Goal: Navigation & Orientation: Understand site structure

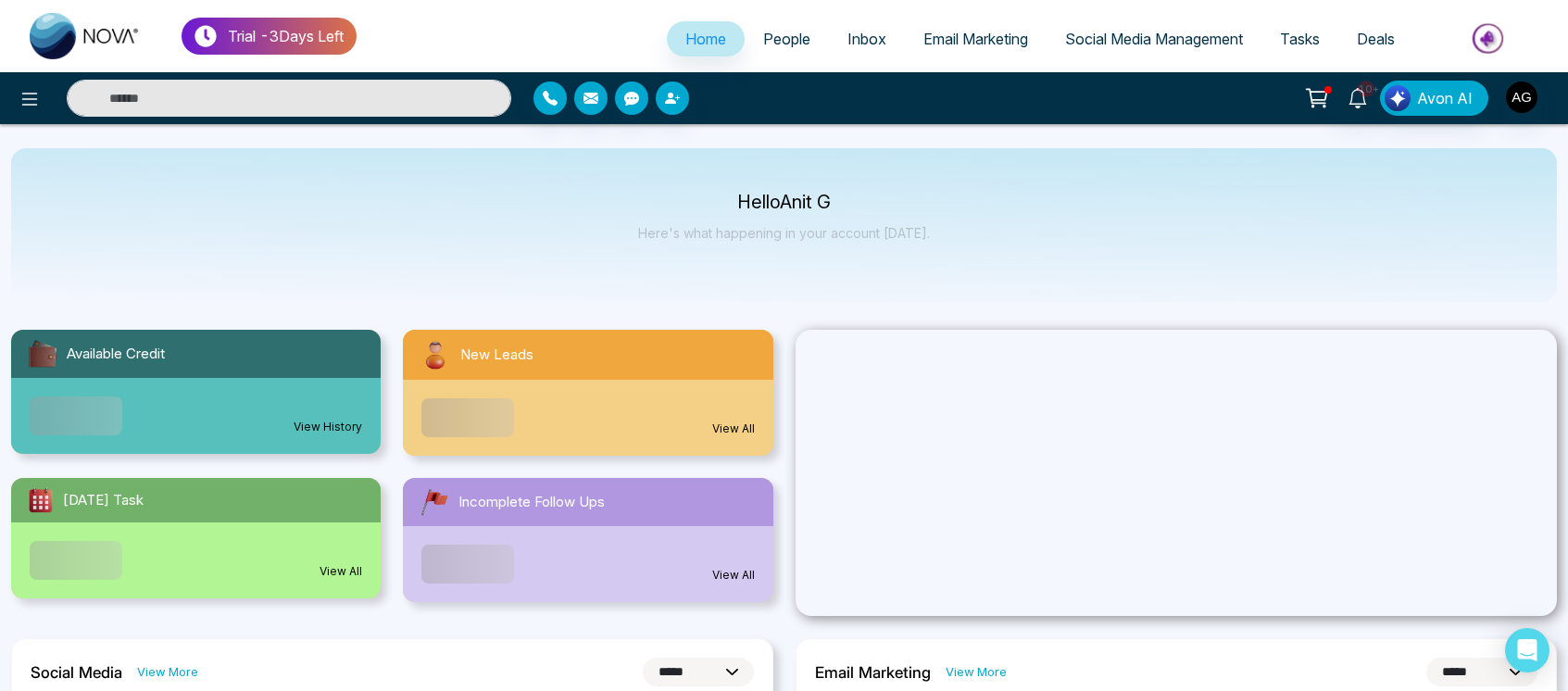
select select "*"
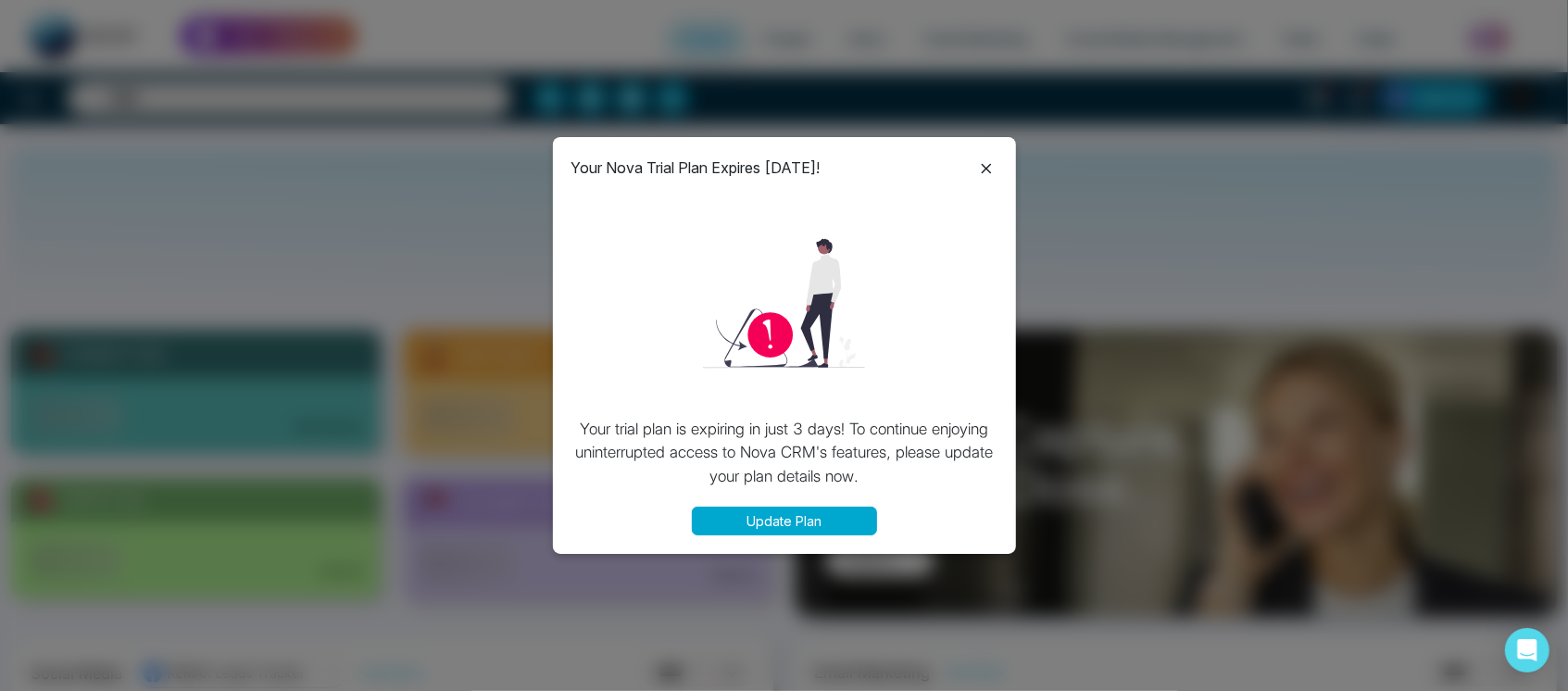
drag, startPoint x: 991, startPoint y: 188, endPoint x: 983, endPoint y: 155, distance: 34.0
click at [983, 155] on div "Your Nova Trial Plan Expires [DATE]! Your trial plan is expiring in just 3 days…" at bounding box center [785, 345] width 463 height 416
click at [983, 155] on div at bounding box center [986, 167] width 22 height 24
click at [983, 161] on icon at bounding box center [986, 168] width 22 height 22
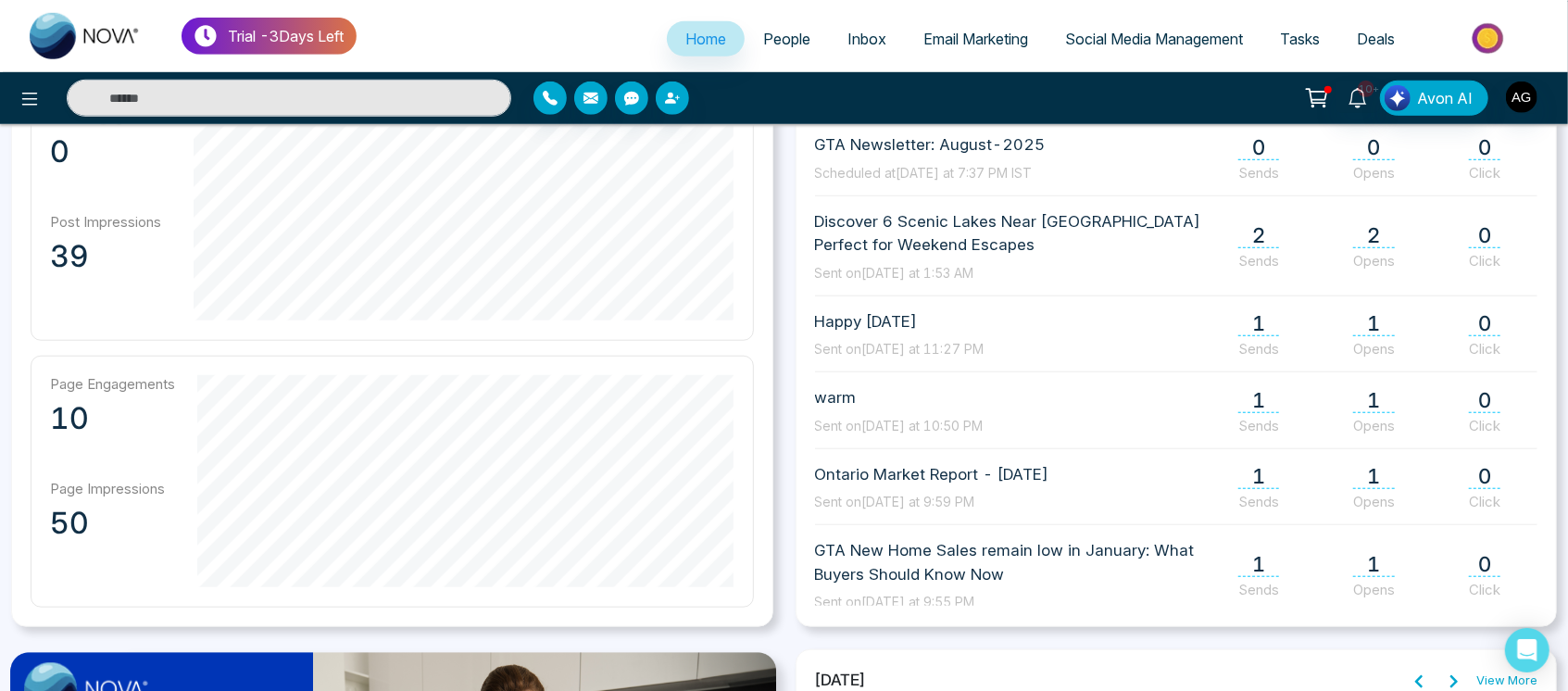
scroll to position [823, 0]
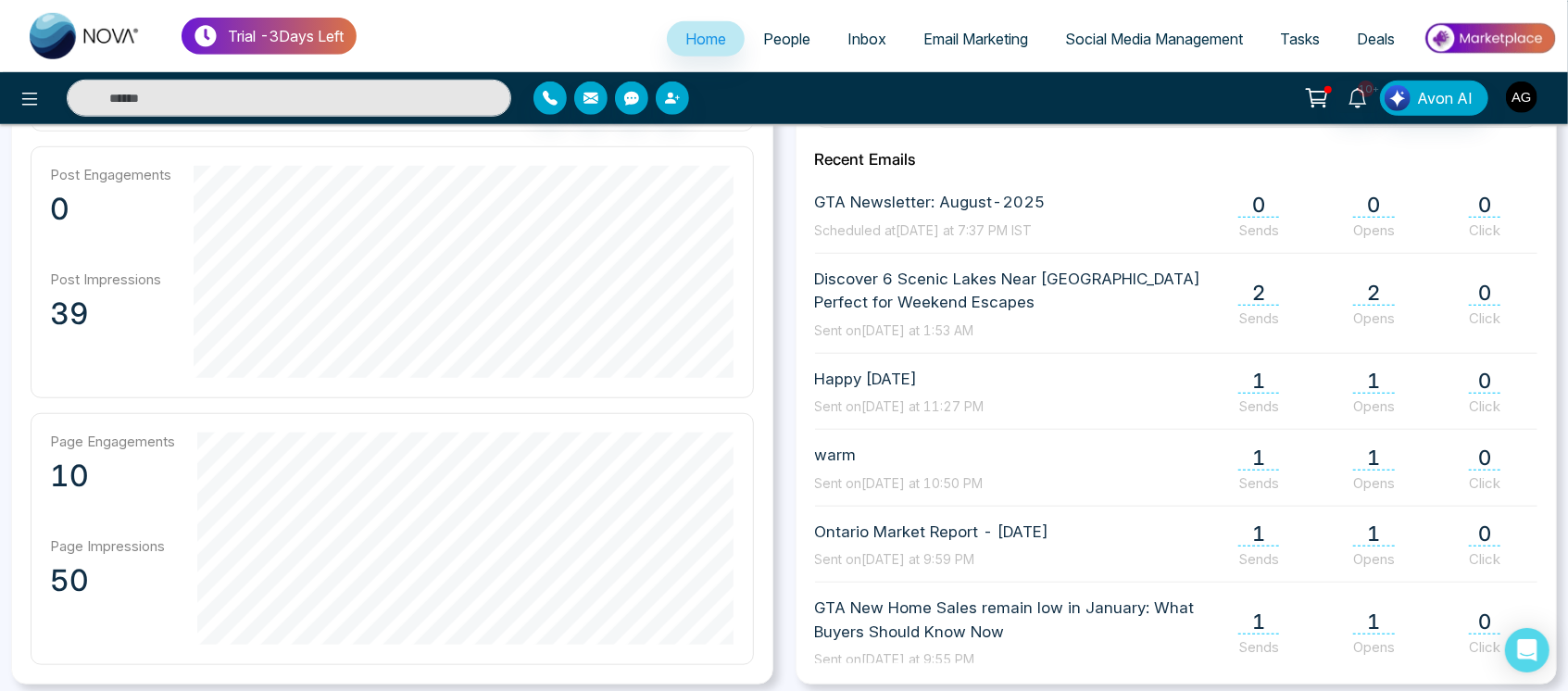
click at [1530, 88] on img "button" at bounding box center [1522, 97] width 31 height 31
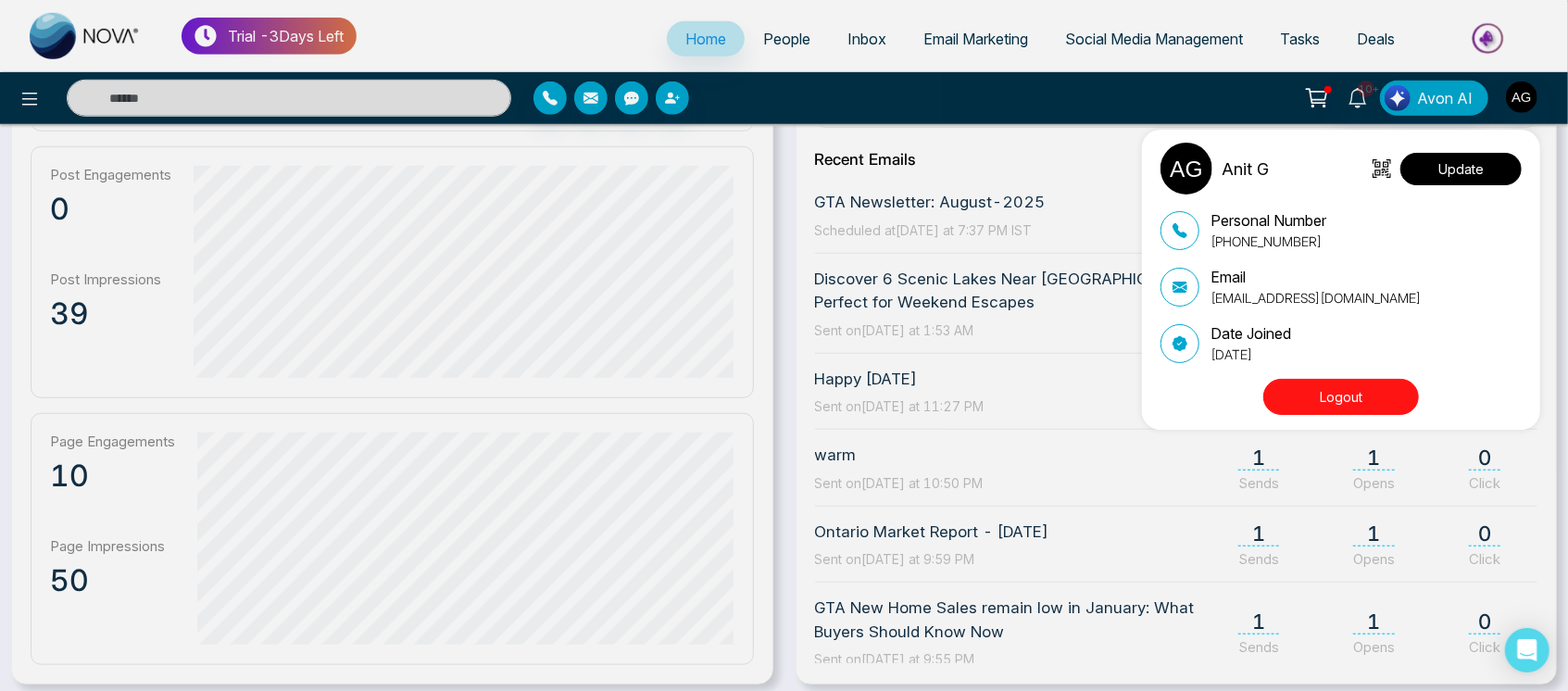
click at [1459, 162] on button "Update" at bounding box center [1461, 168] width 121 height 32
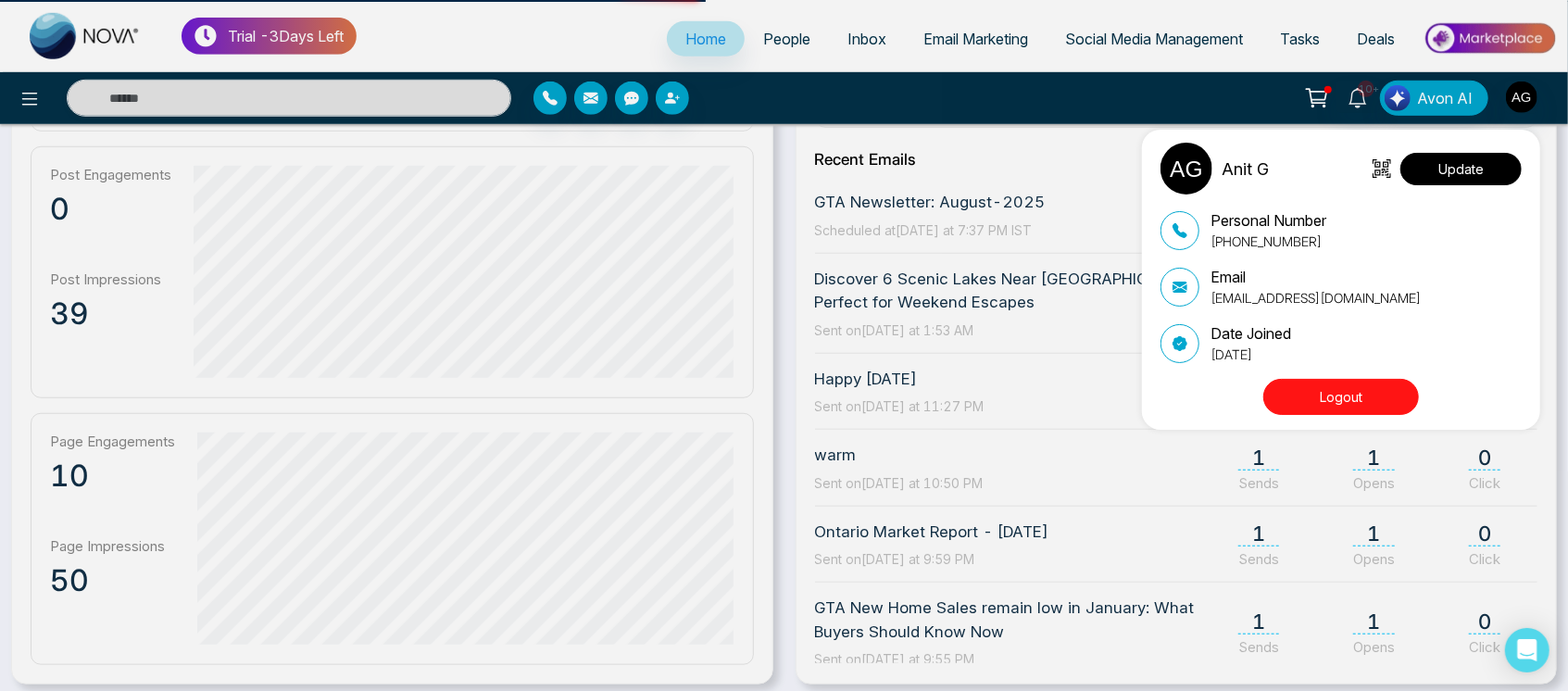
select select
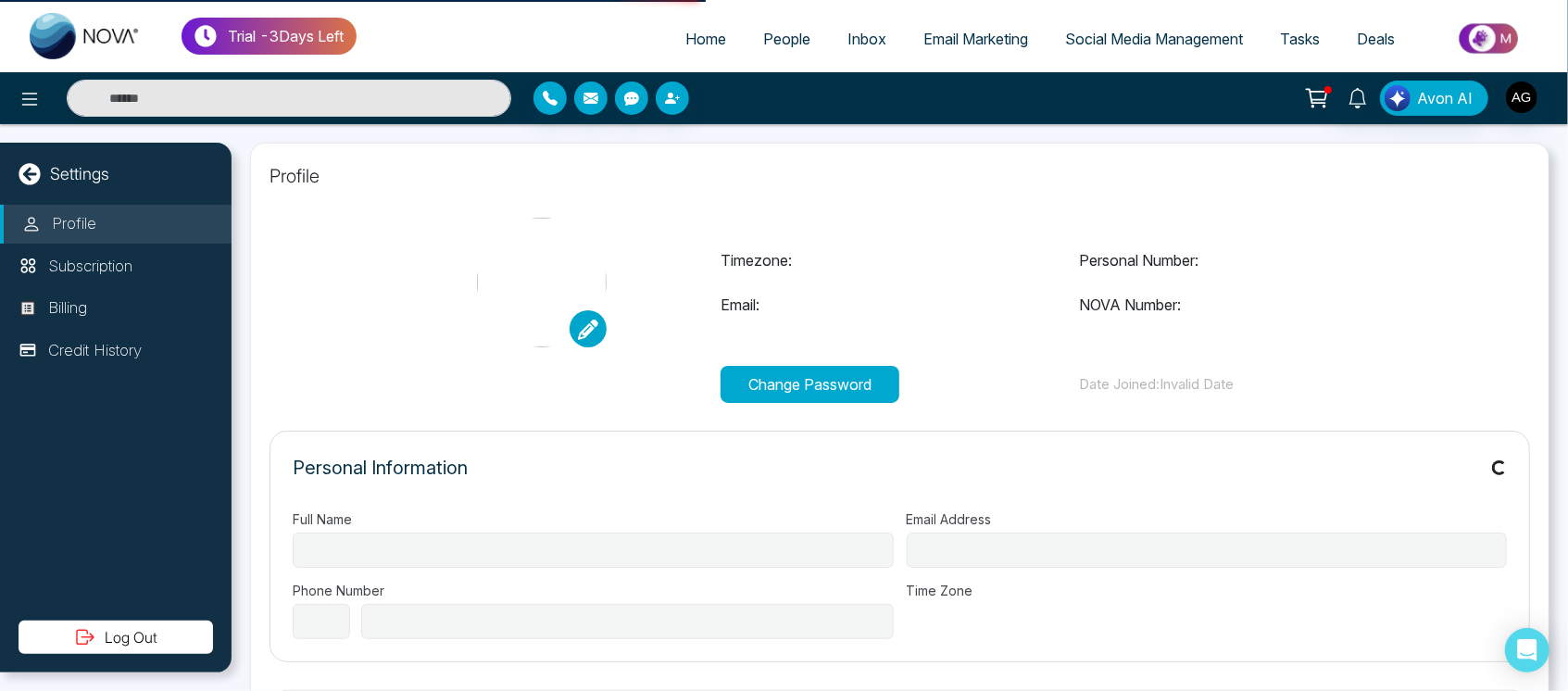
type input "******"
type input "**********"
select select "***"
type input "**********"
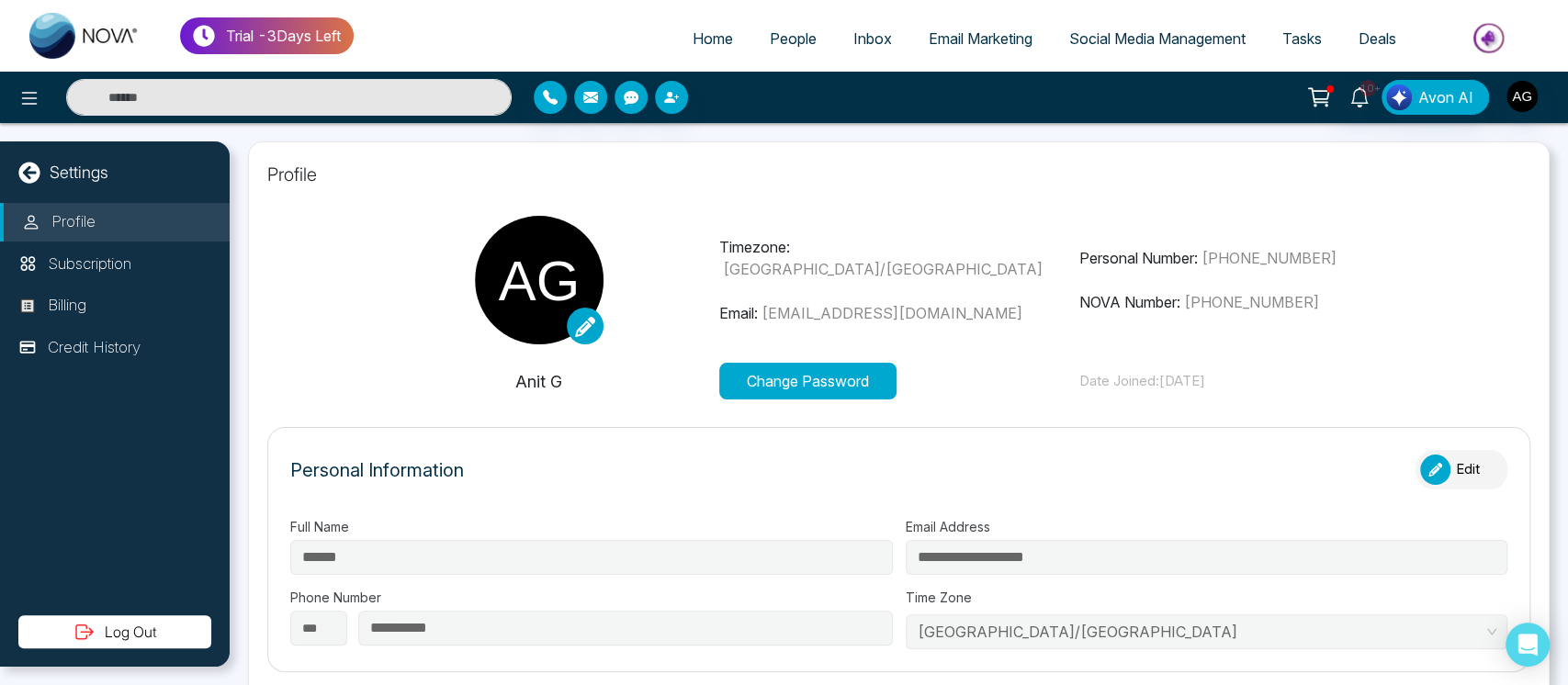
type input "**********"
click at [32, 169] on icon at bounding box center [29, 172] width 21 height 21
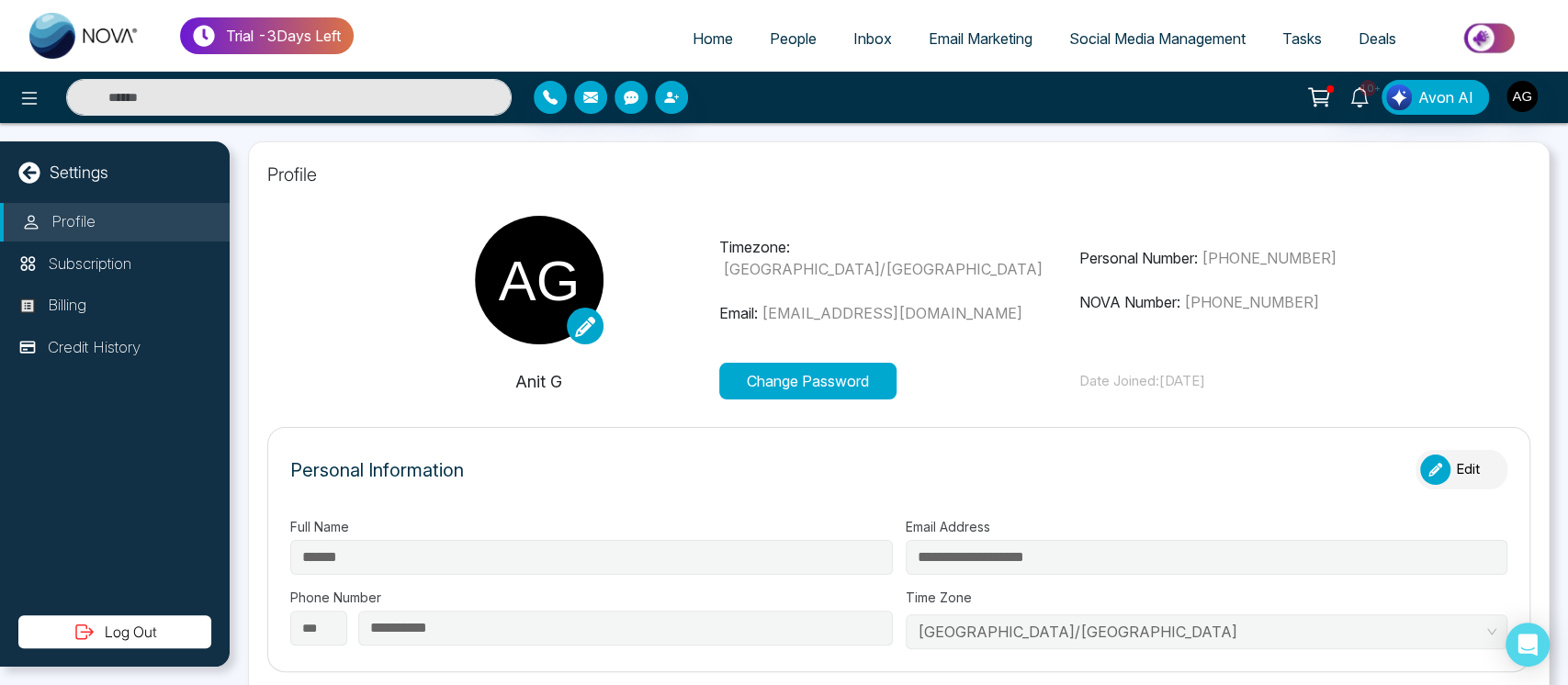
select select "*"
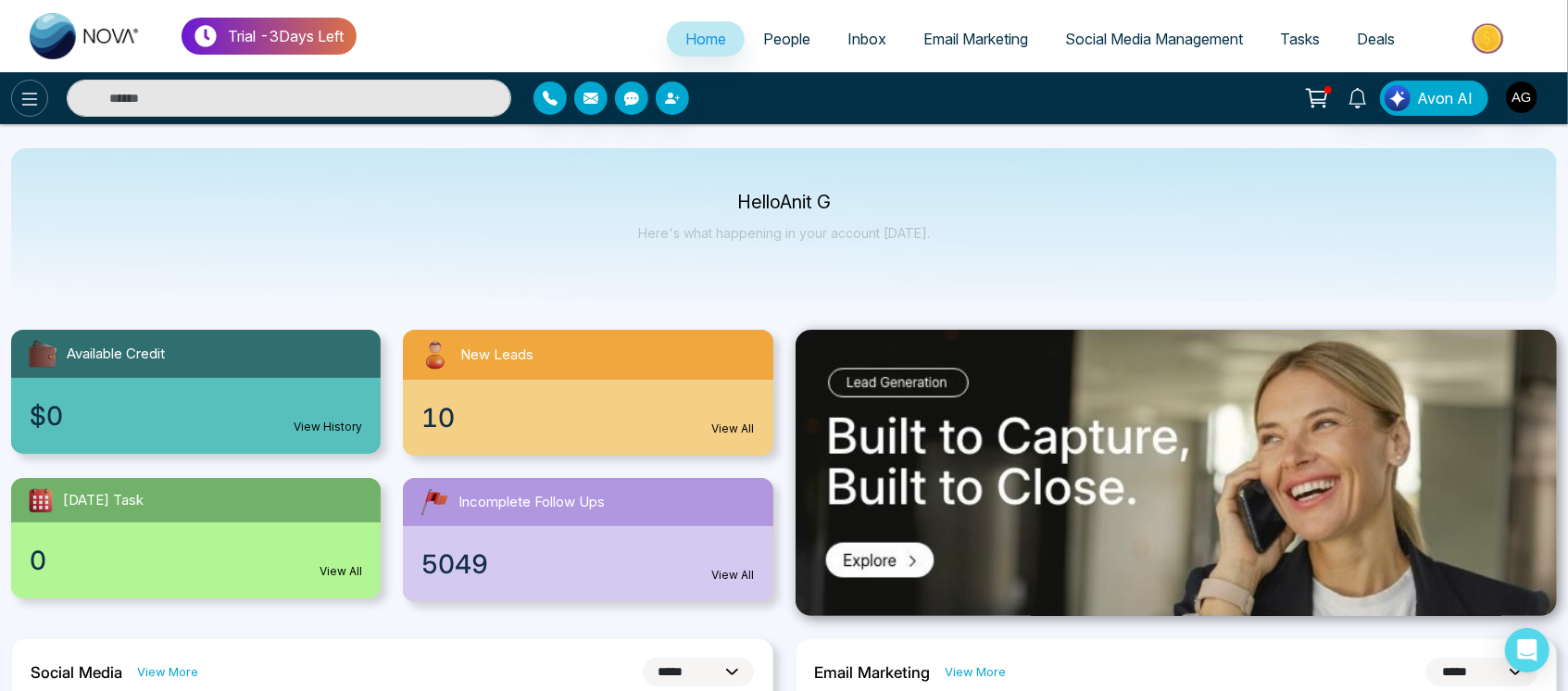
click at [15, 99] on button at bounding box center [29, 98] width 37 height 37
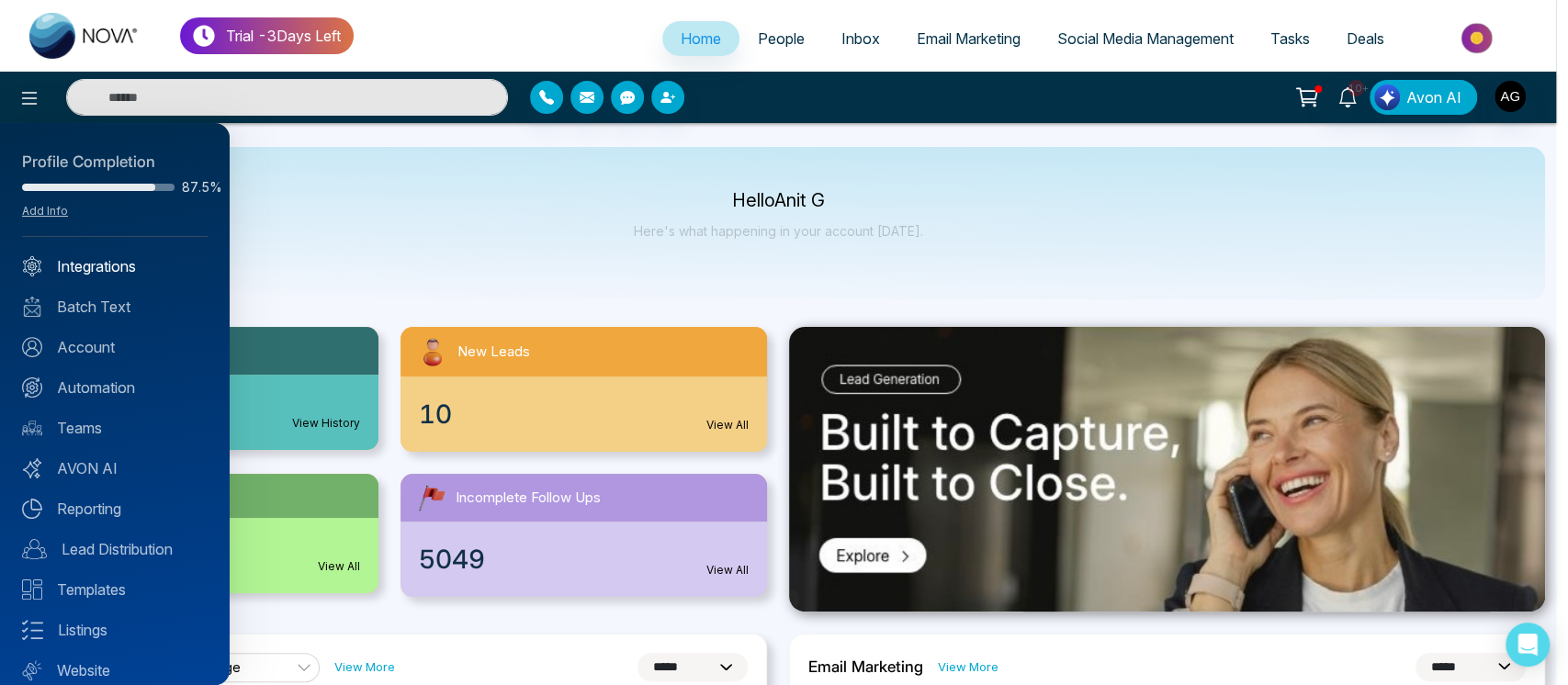
click at [126, 275] on link "Integrations" at bounding box center [114, 265] width 185 height 22
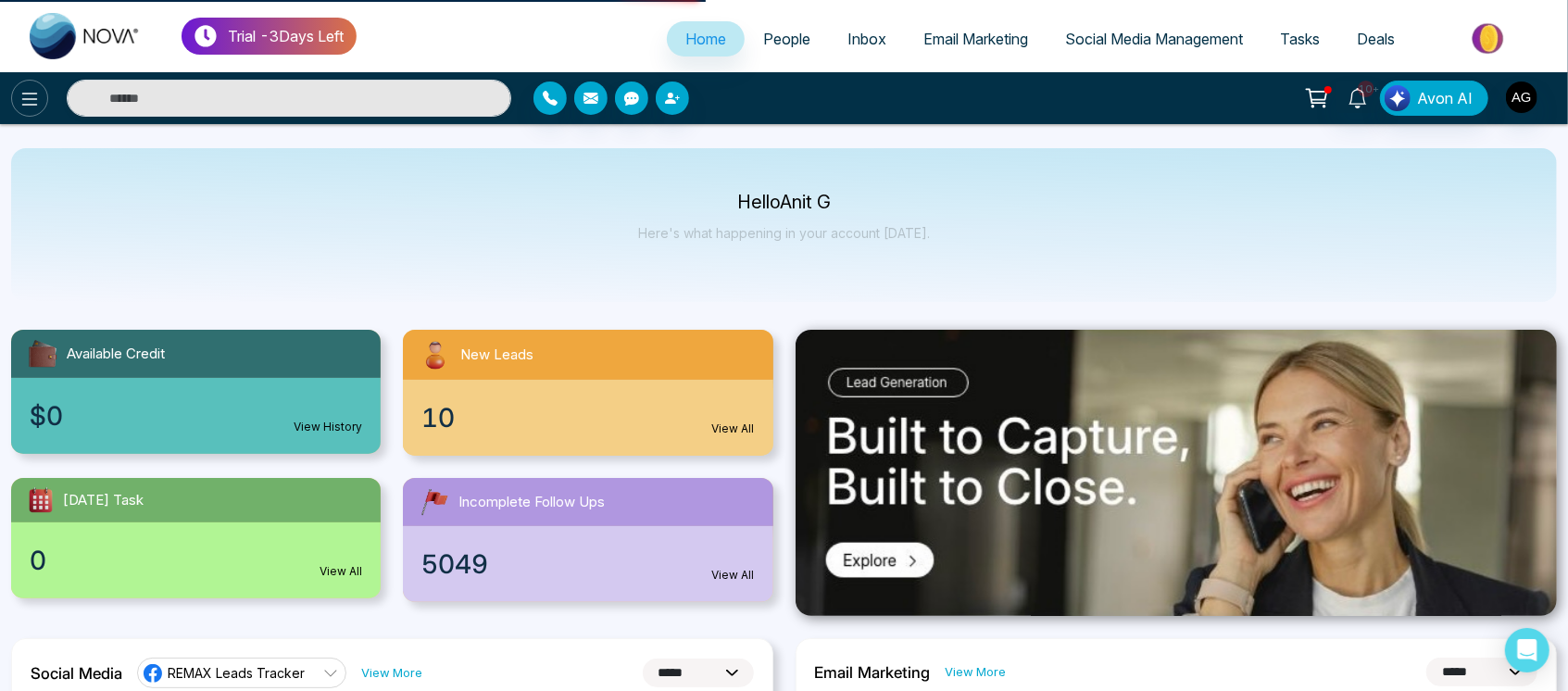
click at [22, 92] on icon at bounding box center [29, 99] width 22 height 22
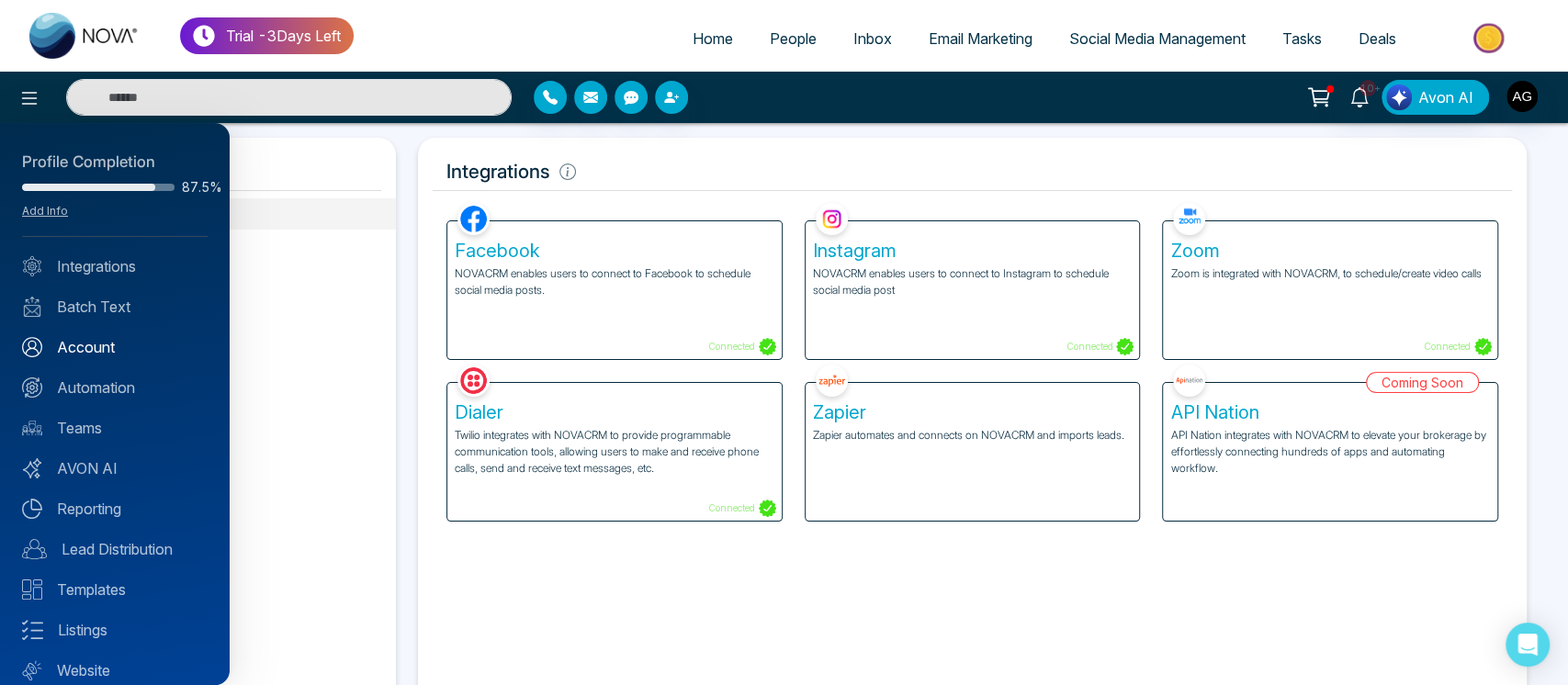
click at [117, 342] on link "Account" at bounding box center [114, 347] width 185 height 22
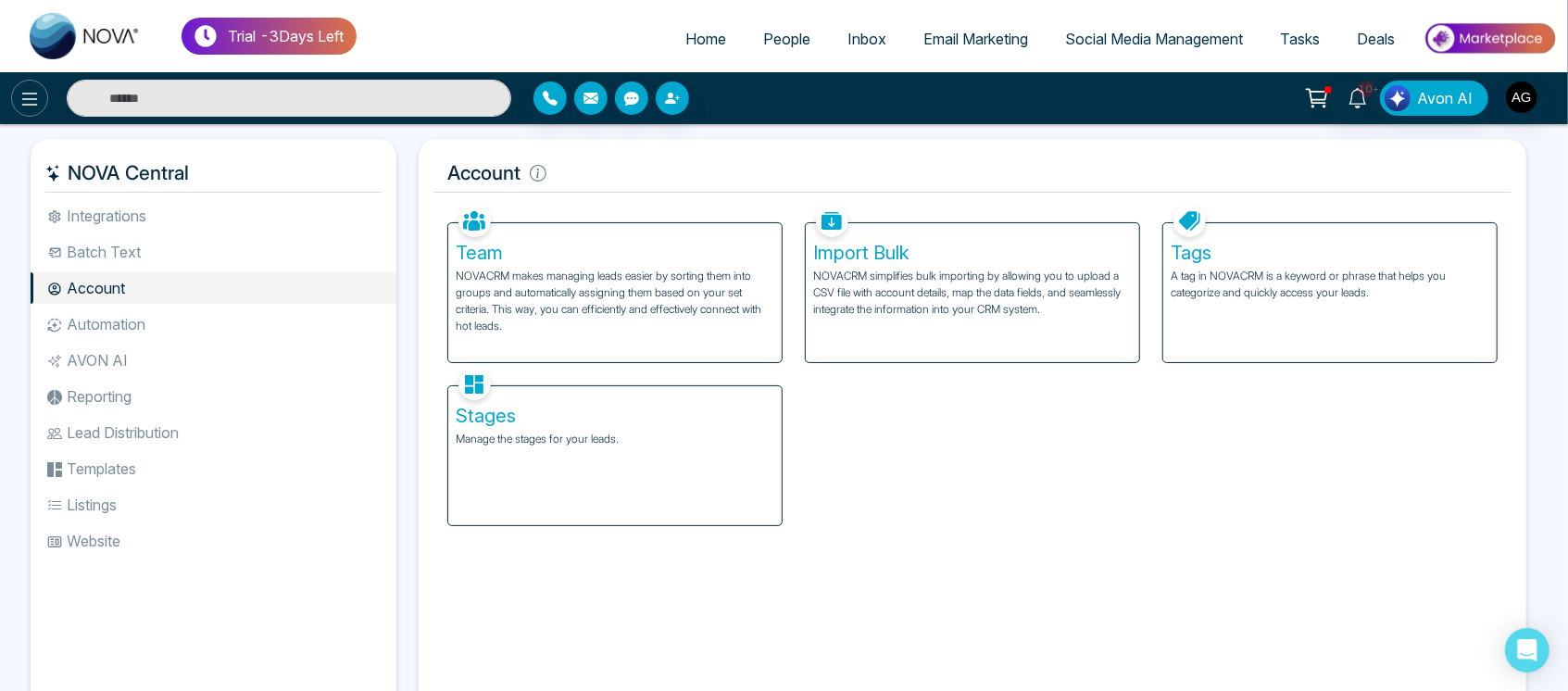
click at [26, 108] on icon at bounding box center [29, 99] width 22 height 22
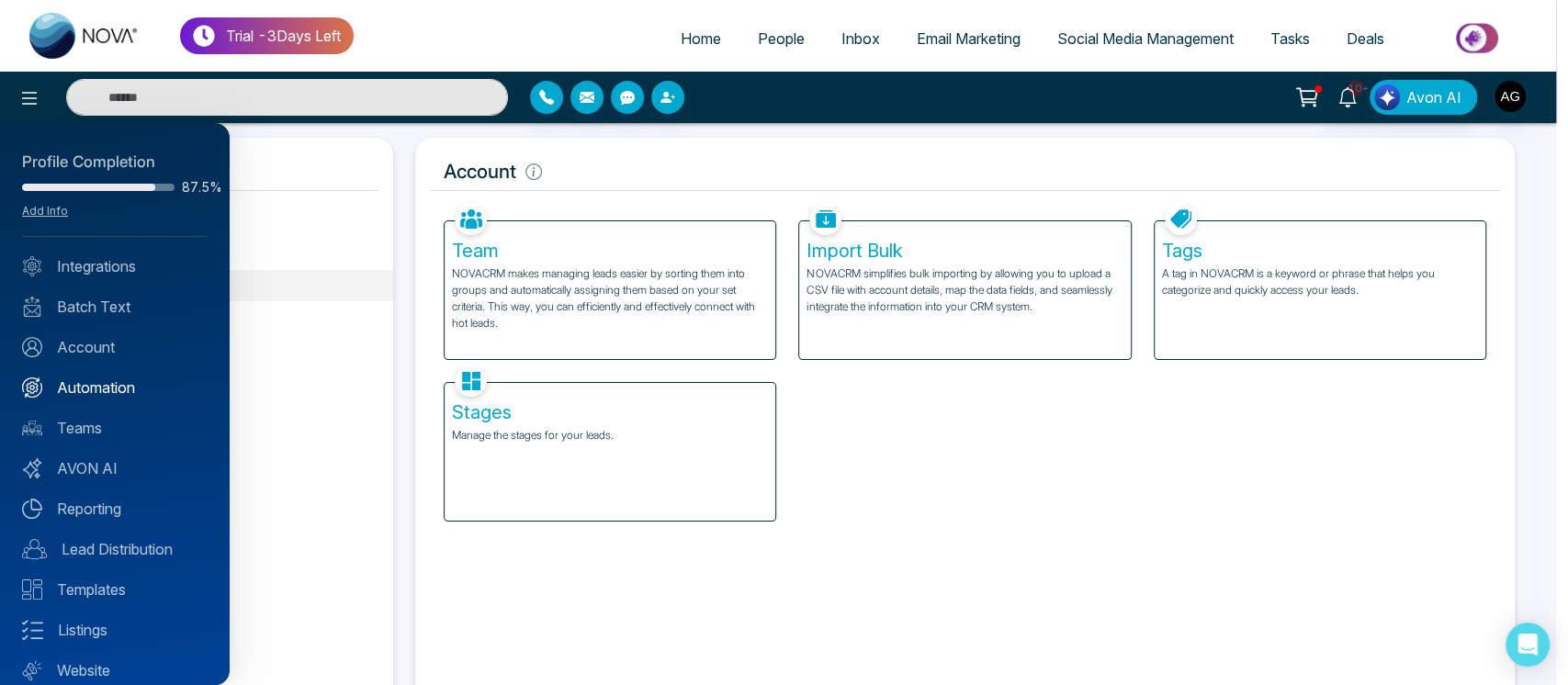
click at [82, 394] on link "Automation" at bounding box center [114, 388] width 185 height 22
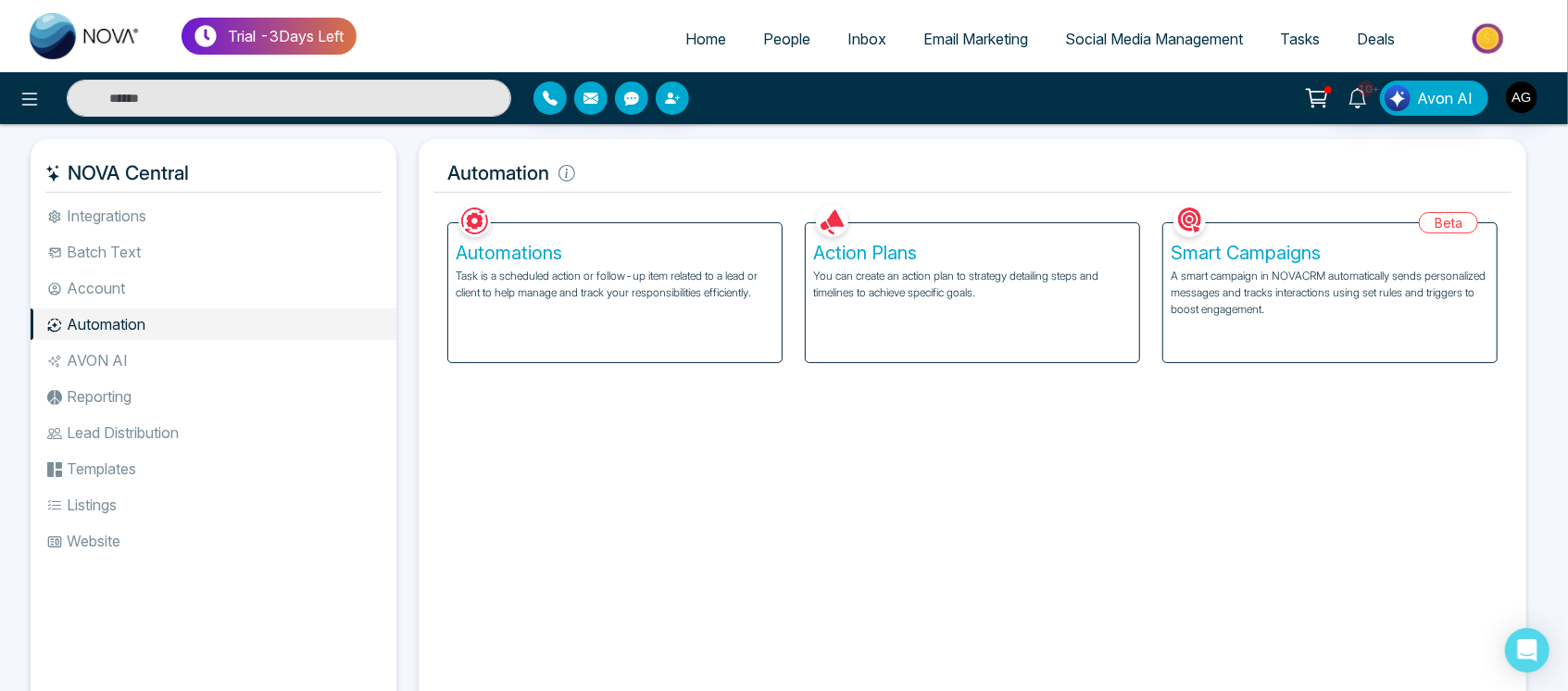
click at [231, 412] on ul "Integrations Batch Text Account Automation AVON AI Reporting Lead Distribution …" at bounding box center [213, 442] width 366 height 484
click at [151, 417] on li "Lead Distribution" at bounding box center [213, 432] width 366 height 31
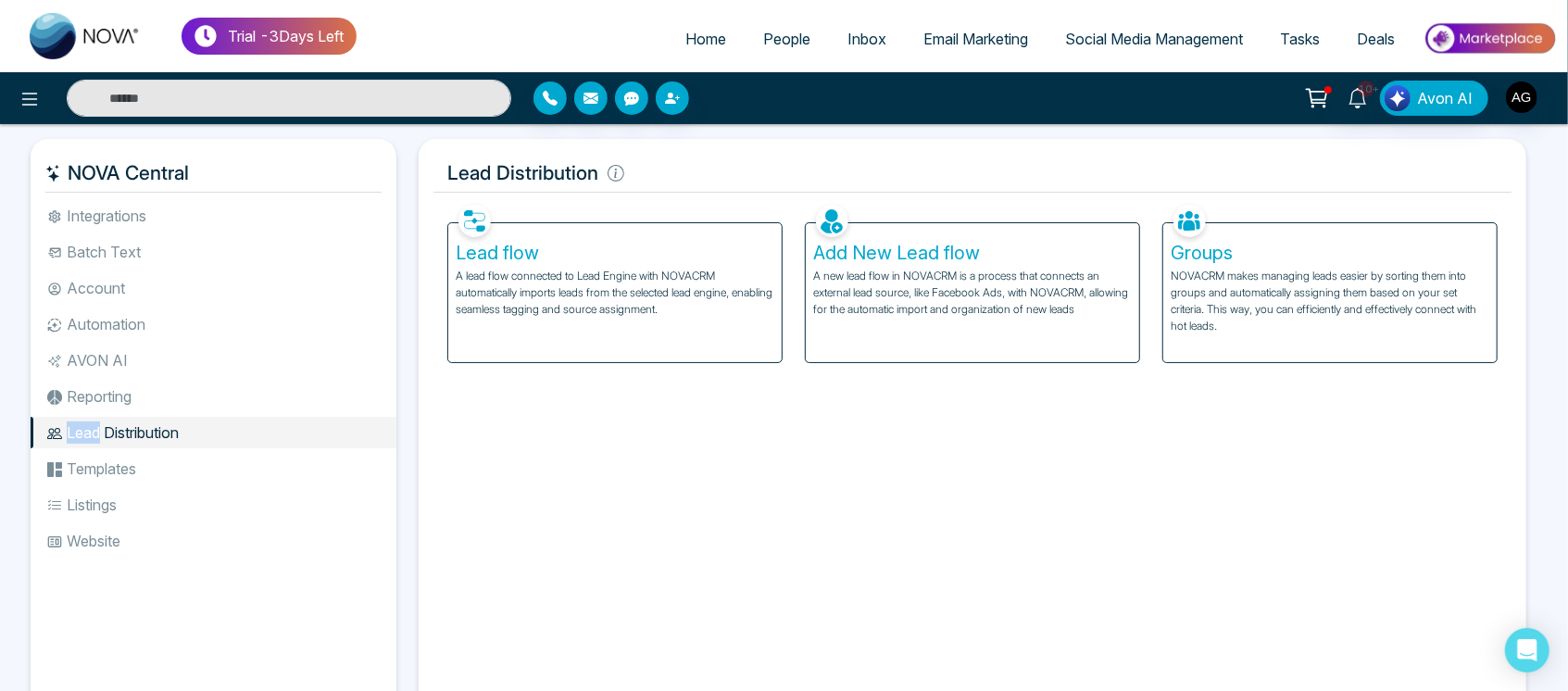
click at [151, 417] on li "Lead Distribution" at bounding box center [213, 432] width 366 height 31
click at [137, 397] on li "Reporting" at bounding box center [213, 396] width 366 height 31
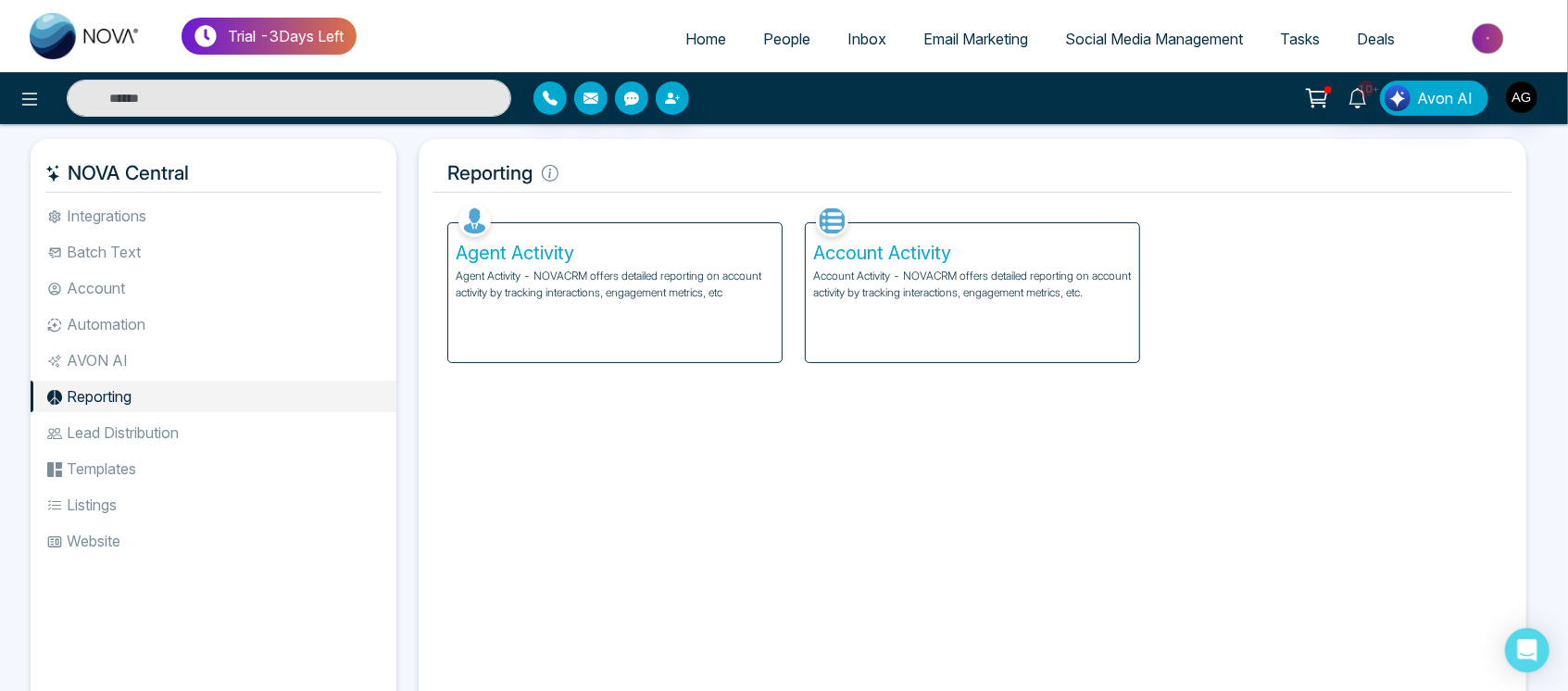
click at [137, 522] on ul "Integrations Batch Text Account Automation AVON AI Reporting Lead Distribution …" at bounding box center [213, 442] width 366 height 484
click at [111, 500] on li "Listings" at bounding box center [213, 504] width 366 height 31
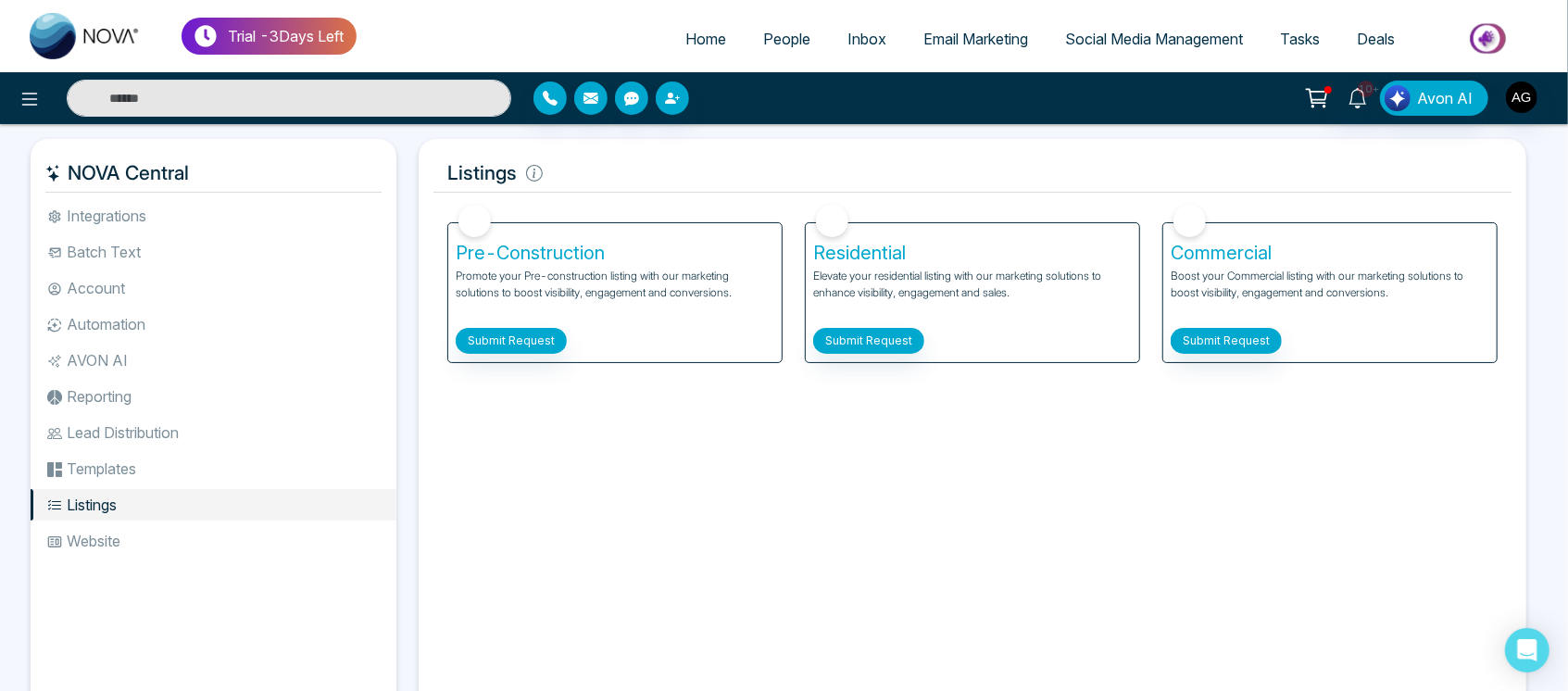
click at [125, 534] on li "Website" at bounding box center [213, 540] width 366 height 31
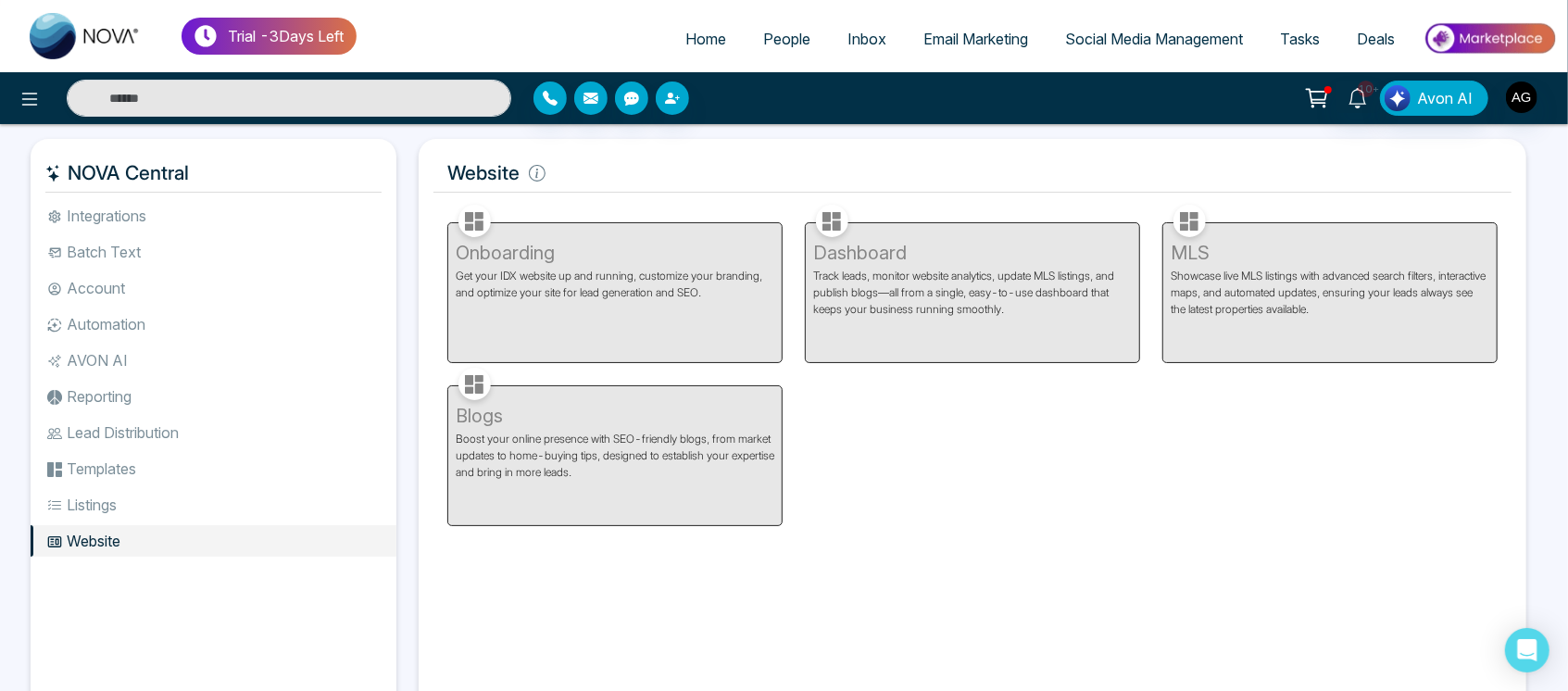
click at [117, 514] on li "Listings" at bounding box center [213, 504] width 366 height 31
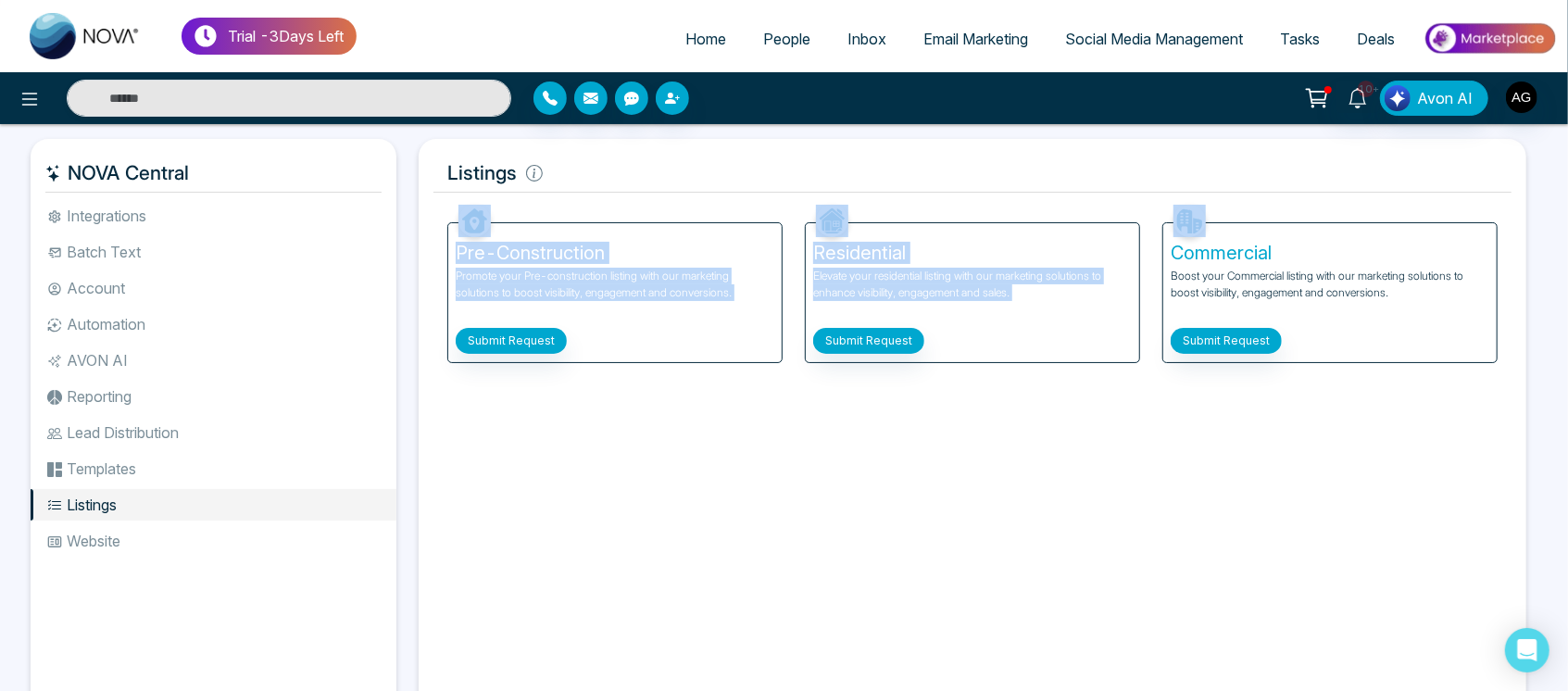
drag, startPoint x: 443, startPoint y: 211, endPoint x: 912, endPoint y: 614, distance: 618.4
click at [912, 614] on div "Facebook NOVACRM enables users to connect to Facebook to schedule social media …" at bounding box center [972, 453] width 1078 height 504
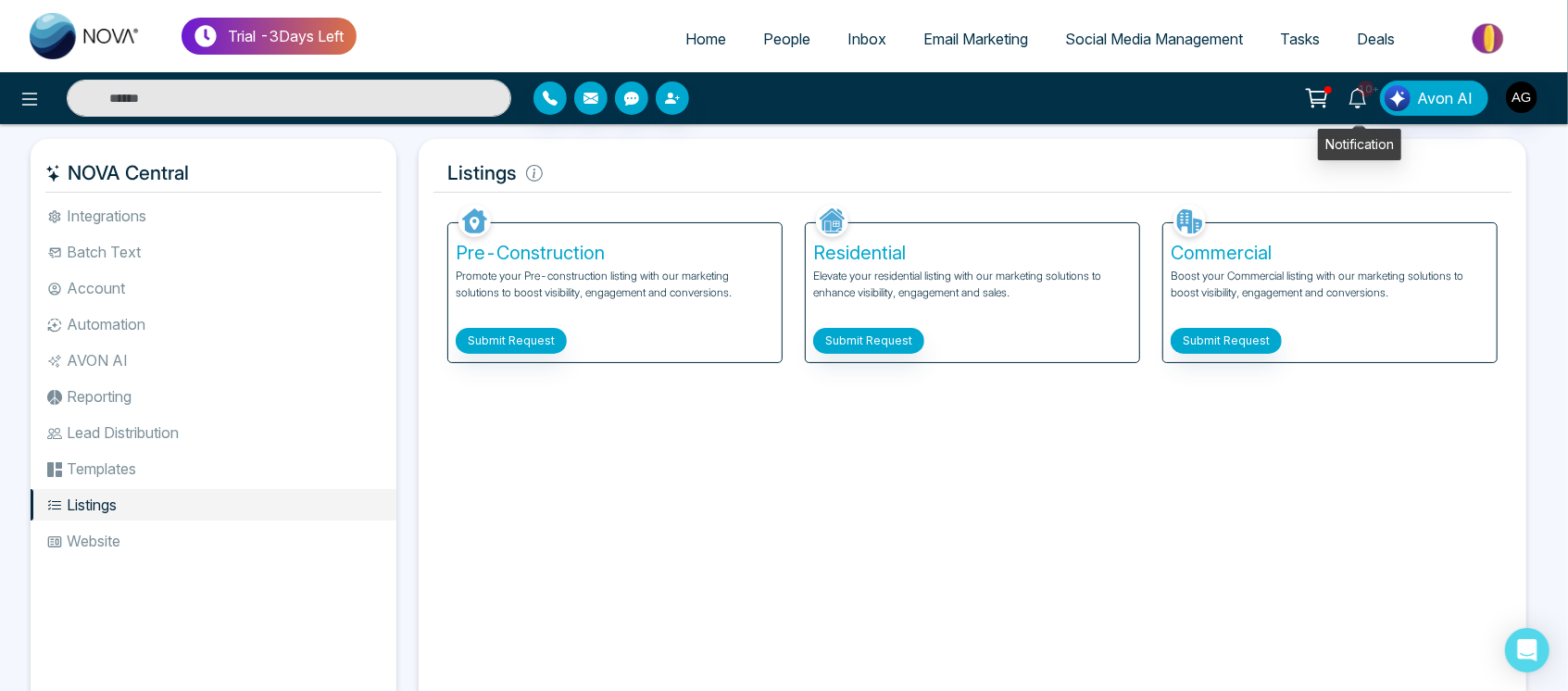
click at [1365, 100] on icon at bounding box center [1358, 98] width 21 height 21
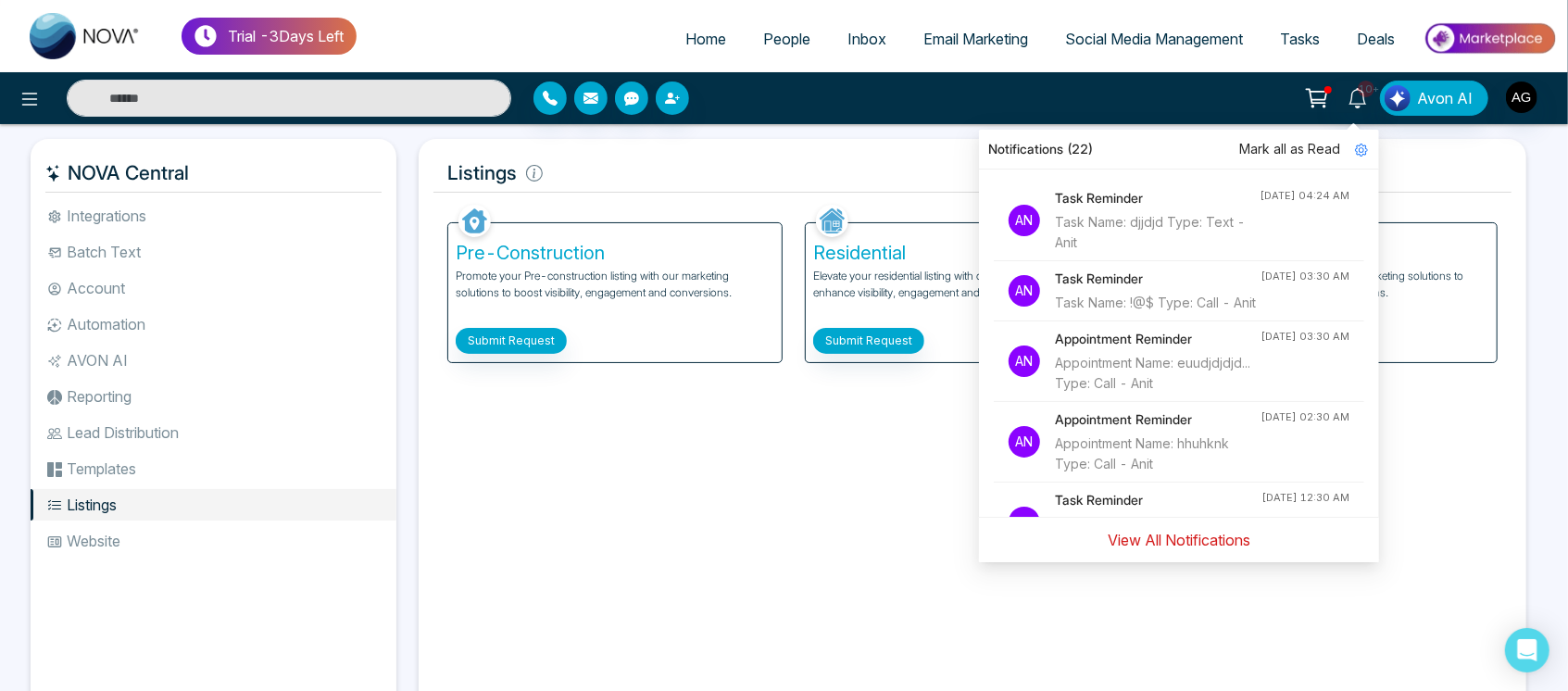
click at [1210, 530] on button "View All Notifications" at bounding box center [1179, 540] width 167 height 35
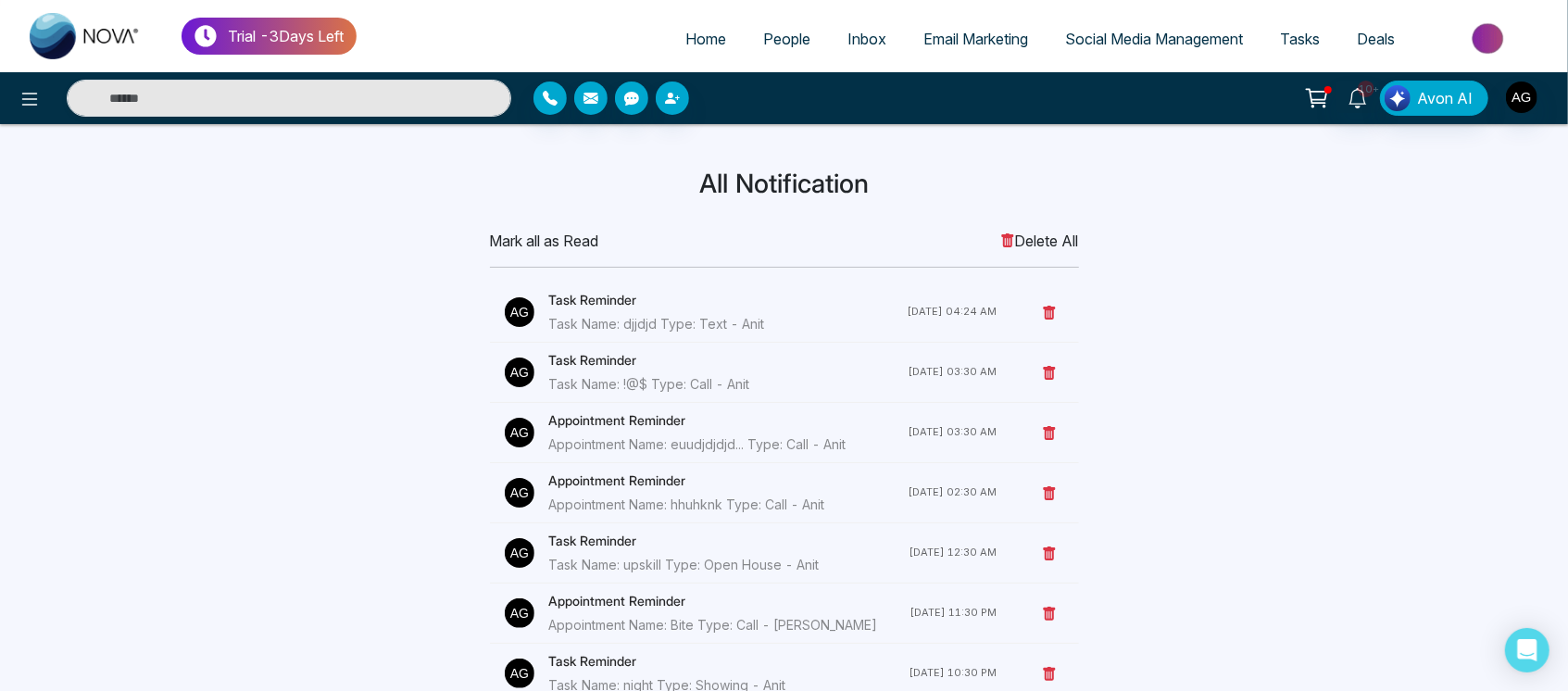
click at [685, 46] on span "Home" at bounding box center [706, 38] width 41 height 19
select select "*"
